Goal: Check status: Check status

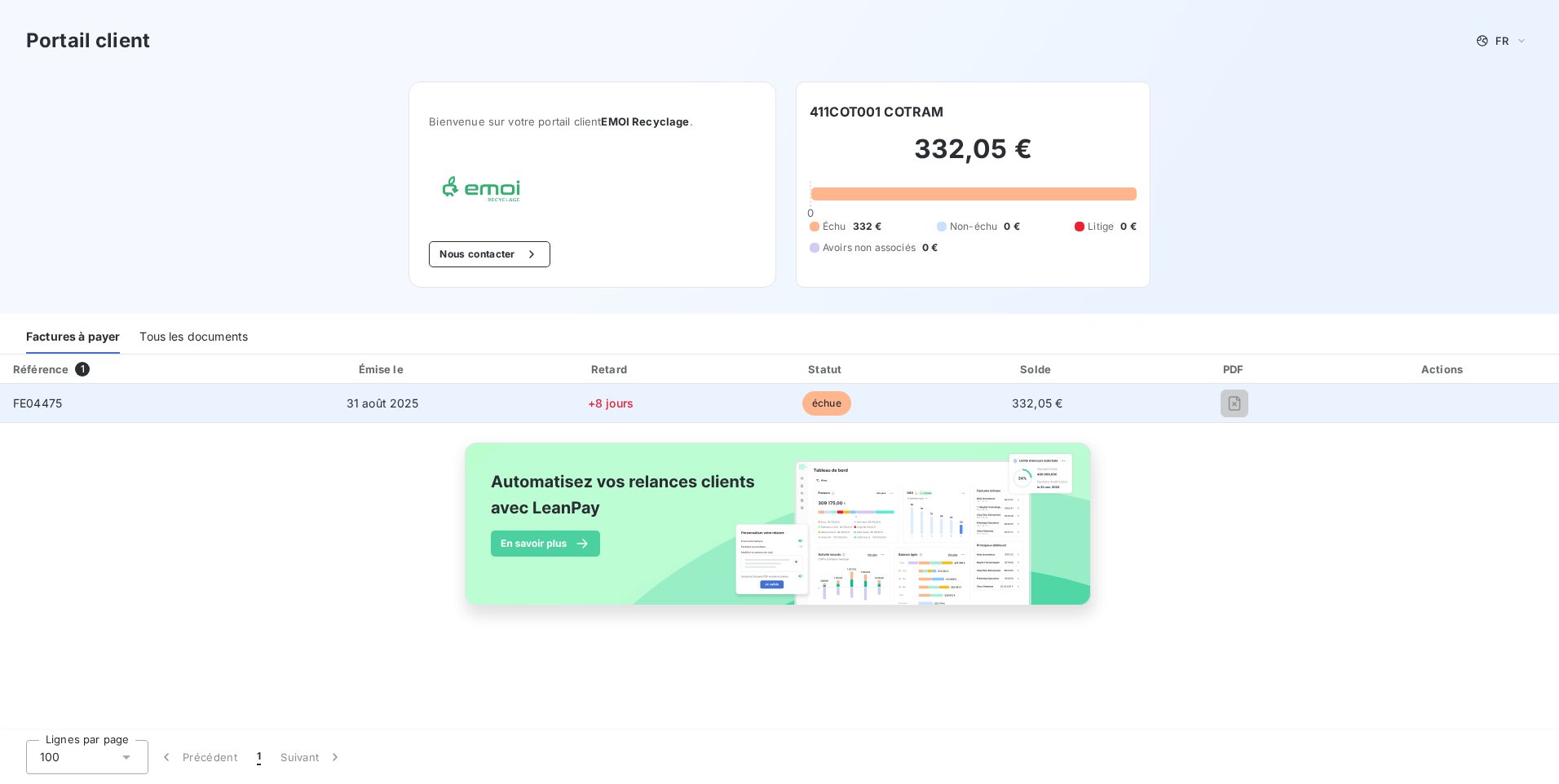
click at [32, 409] on span "FE04475" at bounding box center [38, 403] width 49 height 13
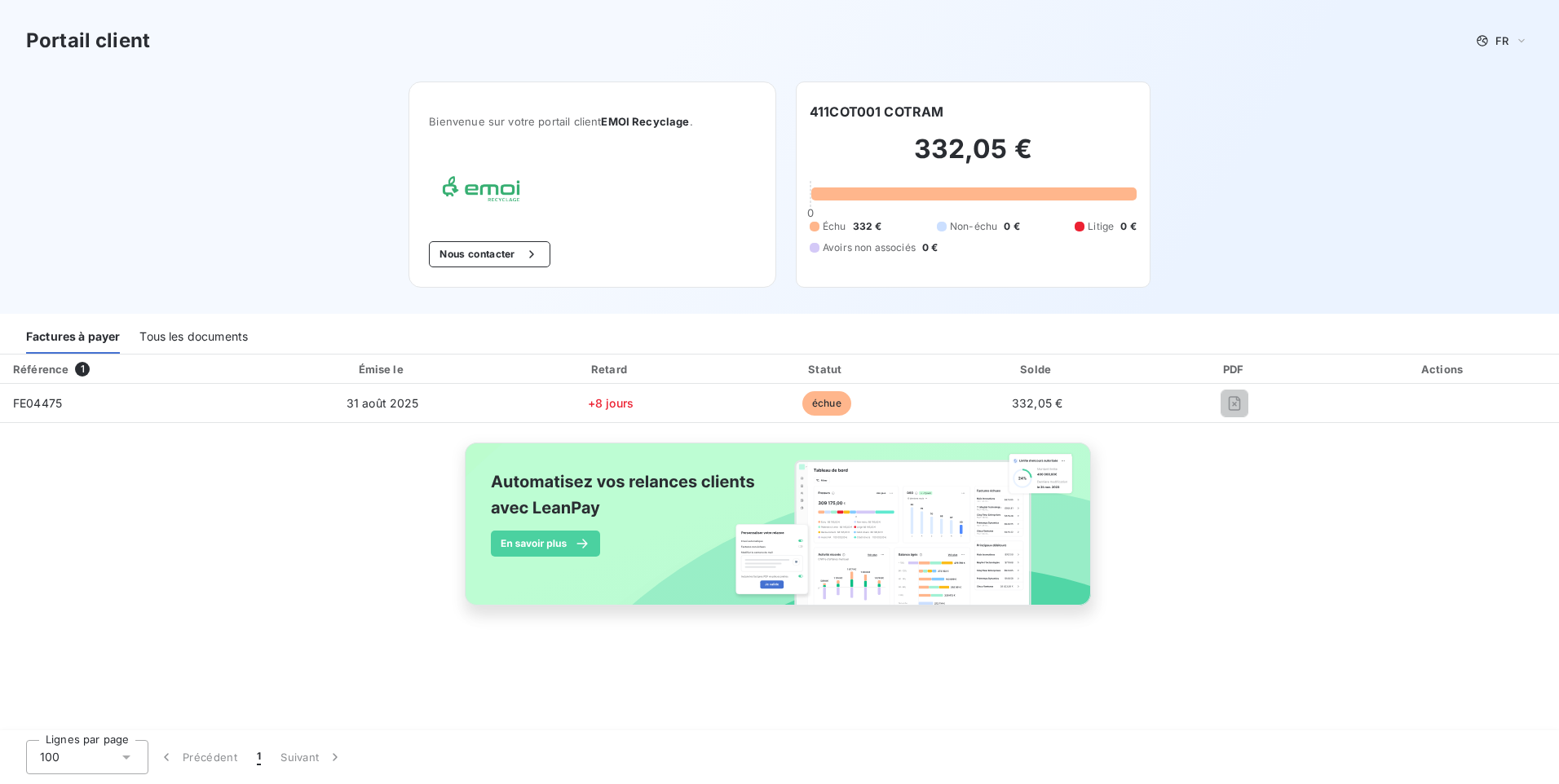
click at [171, 331] on div "Tous les documents" at bounding box center [194, 336] width 109 height 34
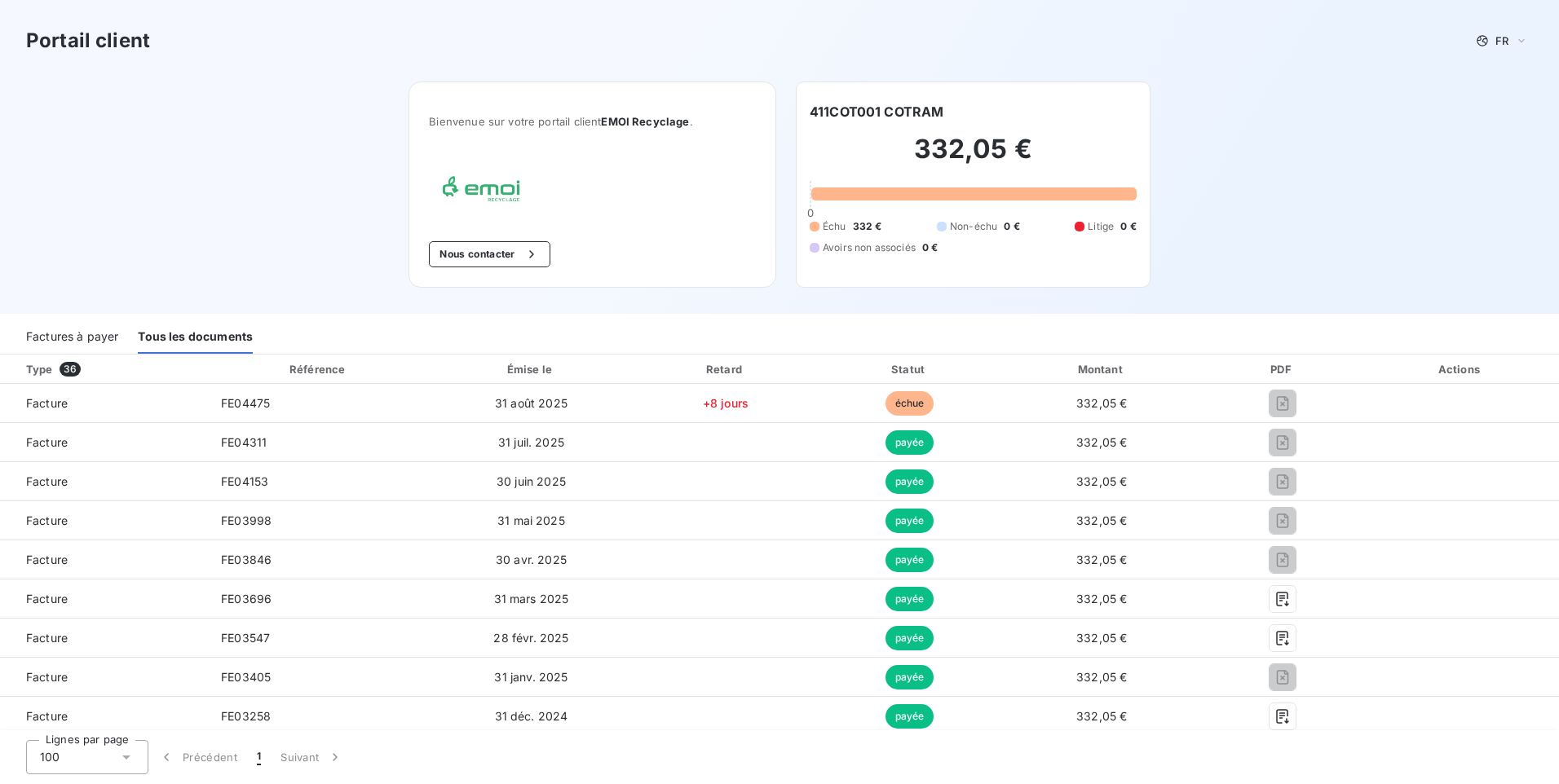
click at [83, 336] on div "Factures à payer" at bounding box center [72, 336] width 93 height 34
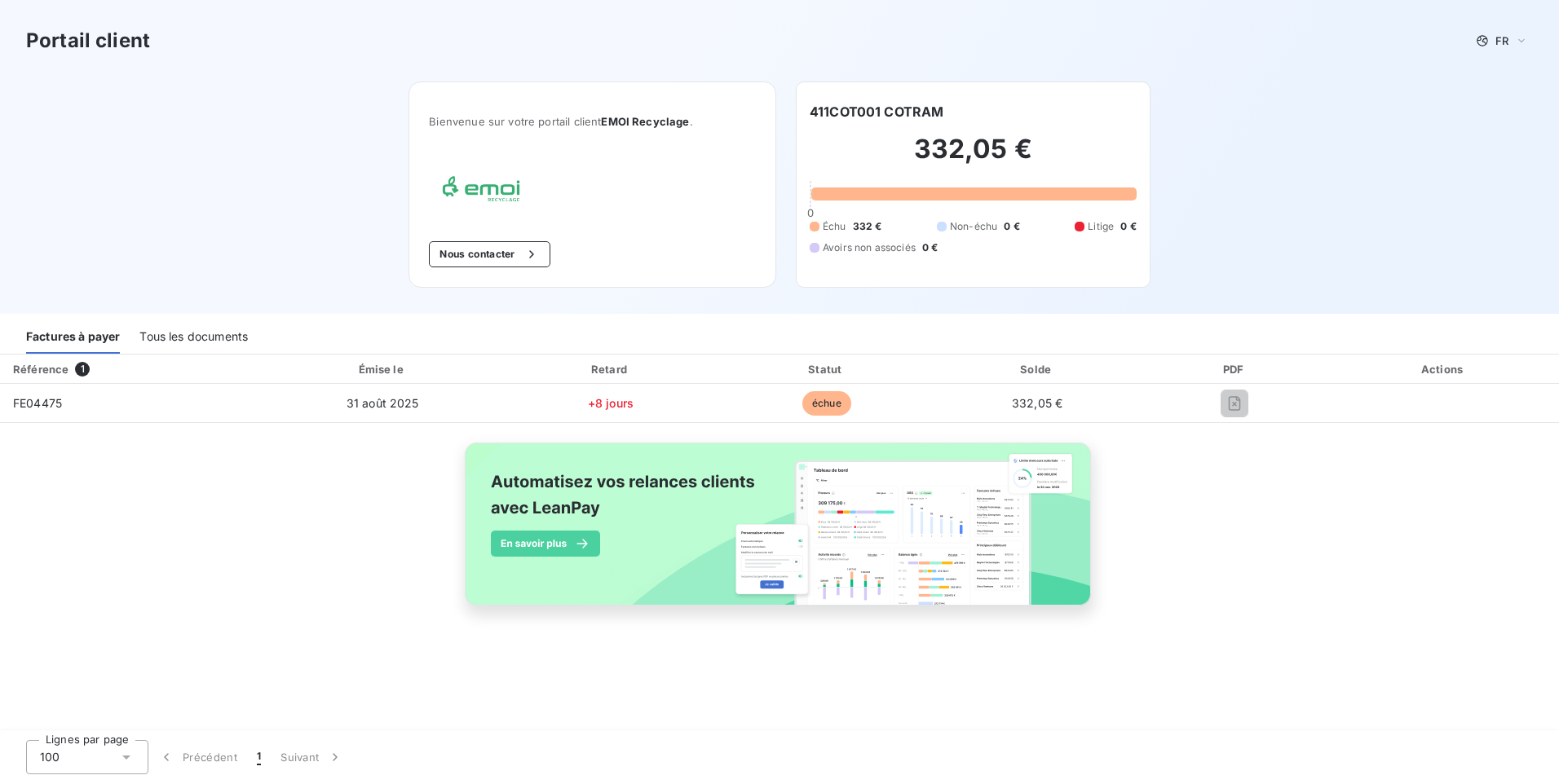
click at [176, 341] on div "Tous les documents" at bounding box center [194, 336] width 109 height 34
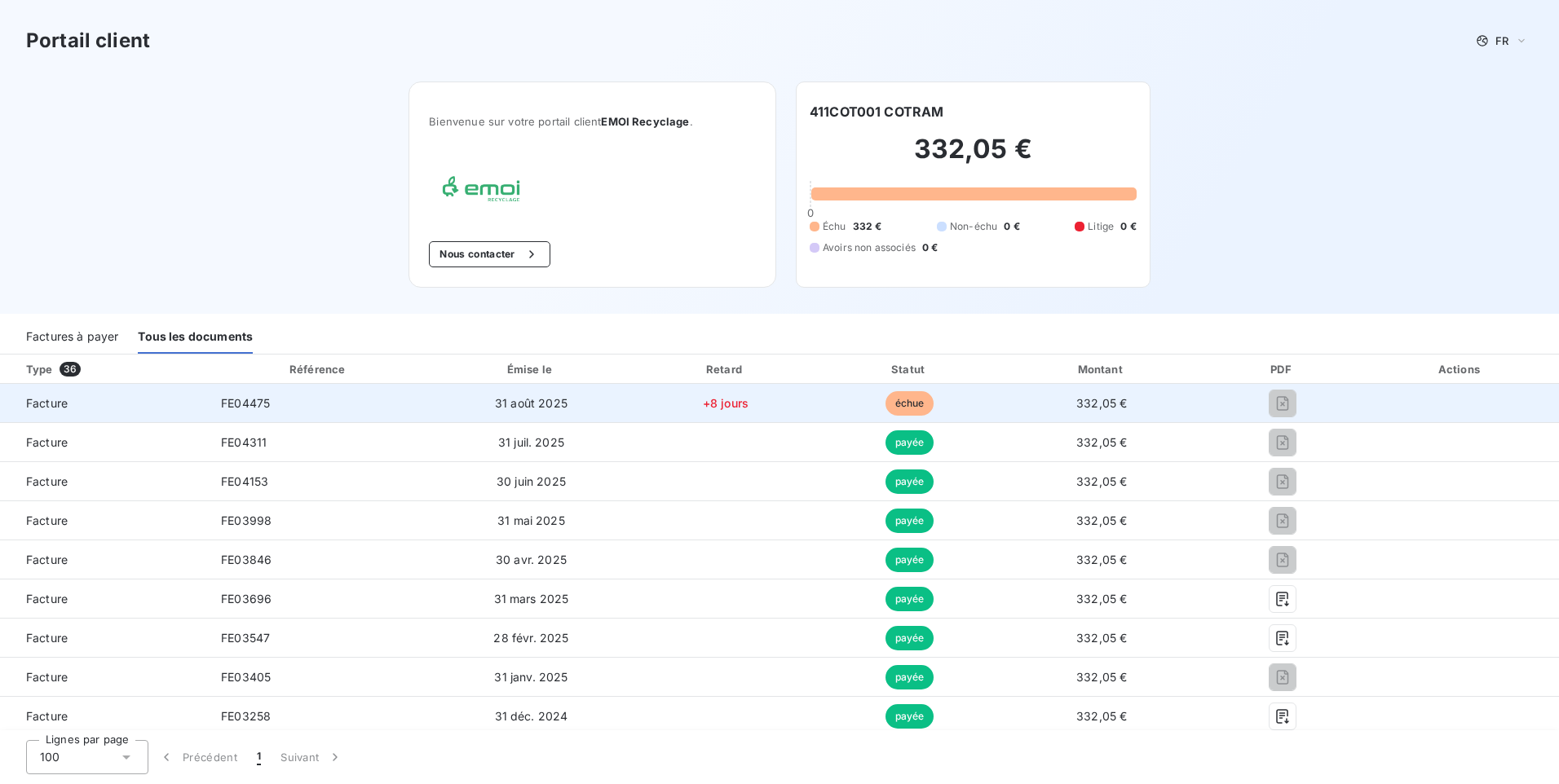
click at [281, 410] on td "FE04475" at bounding box center [319, 403] width 222 height 40
click at [221, 405] on span "FE04475" at bounding box center [246, 403] width 49 height 13
click at [28, 396] on span "Facture" at bounding box center [104, 403] width 182 height 16
